Goal: Task Accomplishment & Management: Manage account settings

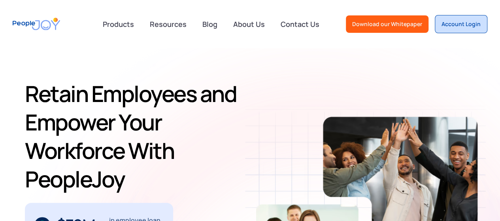
click at [461, 26] on div "Account Login" at bounding box center [460, 24] width 39 height 8
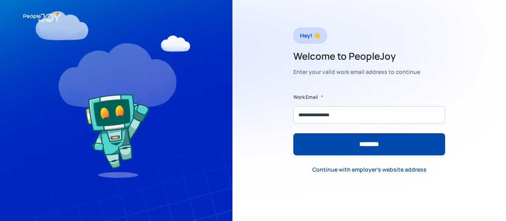
type input "**********"
click at [293, 133] on input "********" at bounding box center [369, 144] width 152 height 22
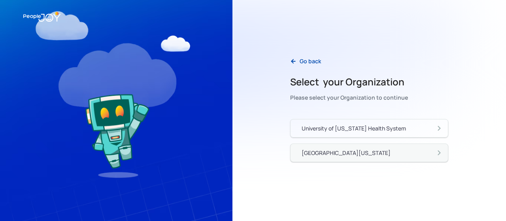
click at [349, 158] on link "[GEOGRAPHIC_DATA][US_STATE]" at bounding box center [369, 152] width 158 height 19
